Goal: Transaction & Acquisition: Subscribe to service/newsletter

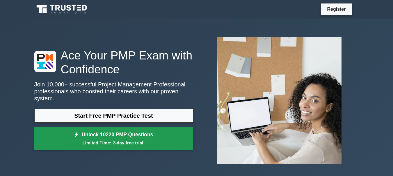
click at [166, 140] on small "Limited Time: 7-day free trial!" at bounding box center [114, 143] width 144 height 7
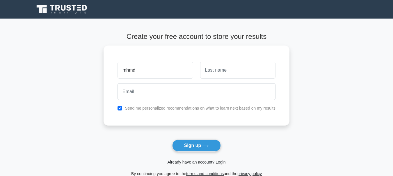
type input "mhmd"
type input "itani"
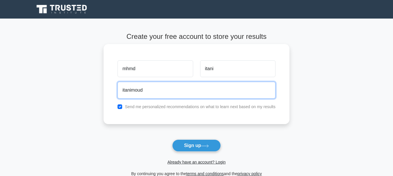
type input "itanimoudi548@gmail.com"
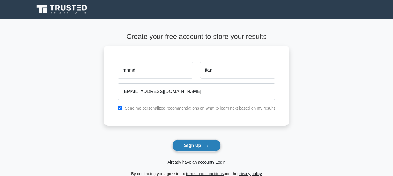
click at [195, 144] on button "Sign up" at bounding box center [196, 146] width 49 height 12
